Goal: Information Seeking & Learning: Learn about a topic

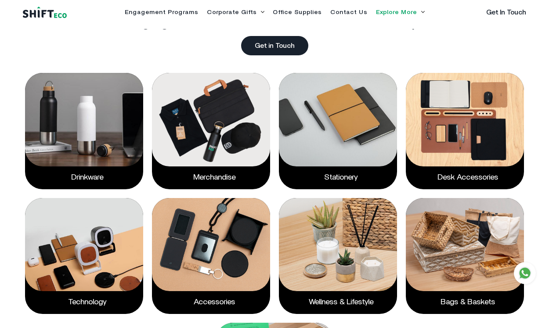
scroll to position [1033, 0]
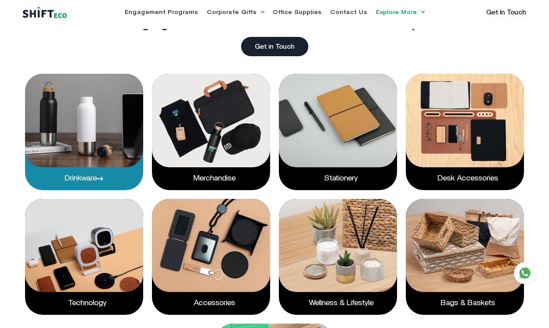
click at [101, 132] on img at bounding box center [84, 121] width 118 height 94
click at [90, 183] on p "Drinkware" at bounding box center [84, 178] width 118 height 23
click at [87, 148] on img at bounding box center [84, 121] width 118 height 94
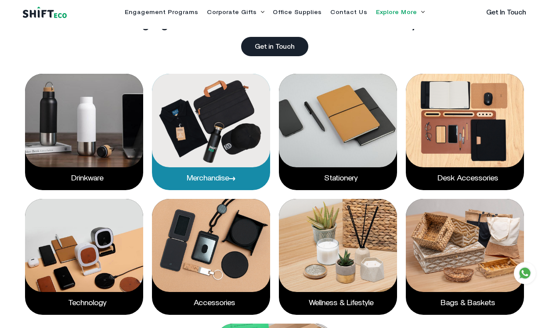
click at [228, 138] on img at bounding box center [211, 121] width 118 height 94
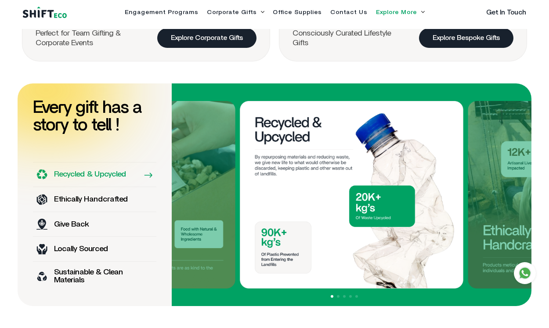
scroll to position [496, 0]
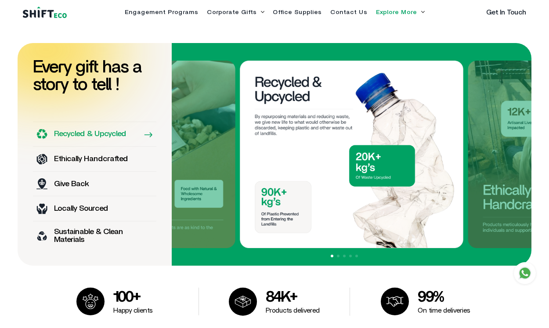
click at [122, 162] on p "Ethically Handcrafted" at bounding box center [91, 159] width 74 height 8
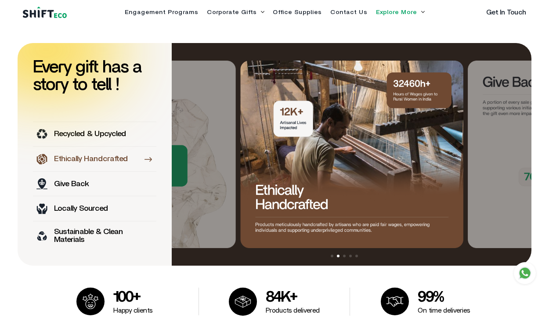
click at [117, 209] on div "Locally Sourced" at bounding box center [94, 208] width 123 height 25
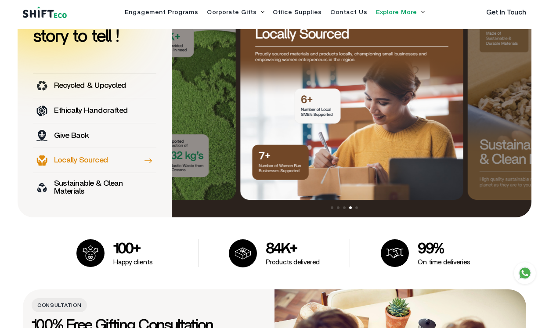
scroll to position [550, 0]
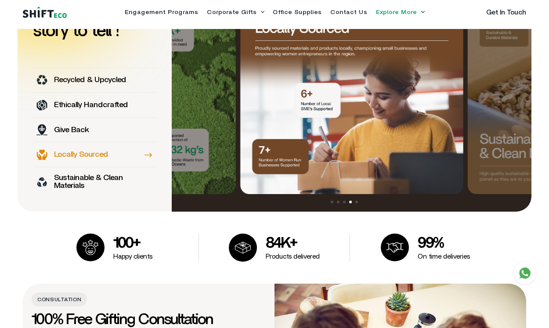
click at [107, 184] on p "Sustainable & Clean Materials" at bounding box center [95, 182] width 83 height 16
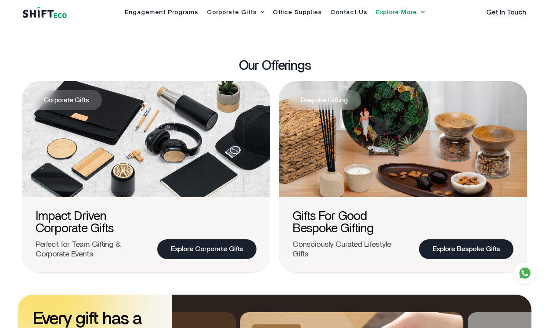
scroll to position [301, 0]
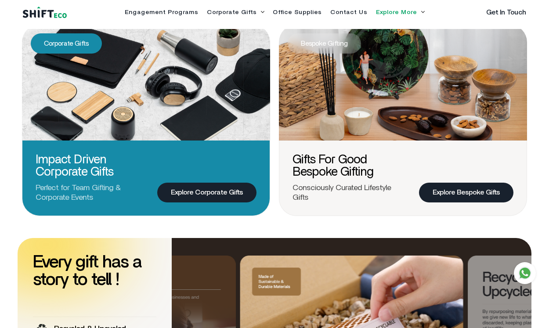
click at [148, 172] on div "Impact Driven Corporate Gifts Perfect for Team Gifting & Corporate Events Explo…" at bounding box center [146, 168] width 248 height 96
click at [182, 188] on link "Explore Corporate Gifts" at bounding box center [206, 193] width 99 height 20
